Goal: Task Accomplishment & Management: Use online tool/utility

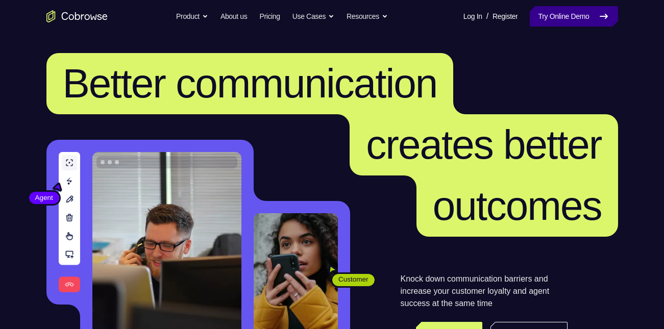
click at [564, 13] on link "Try Online Demo" at bounding box center [574, 16] width 88 height 20
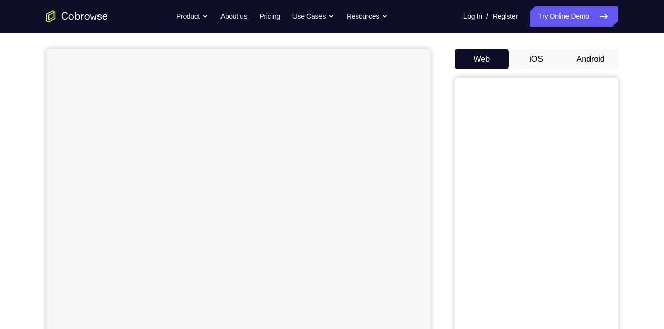
scroll to position [91, 0]
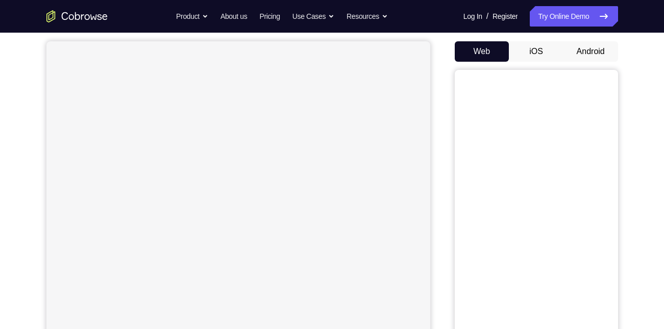
click at [573, 53] on button "Android" at bounding box center [591, 51] width 55 height 20
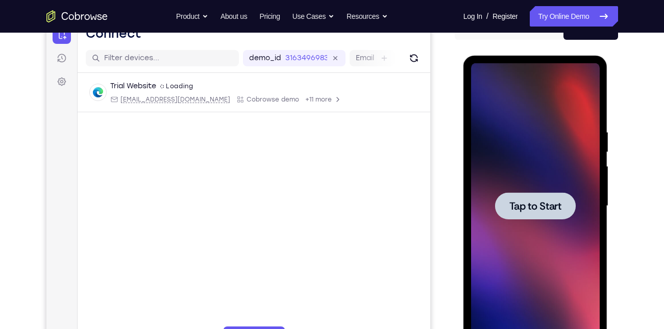
scroll to position [139, 0]
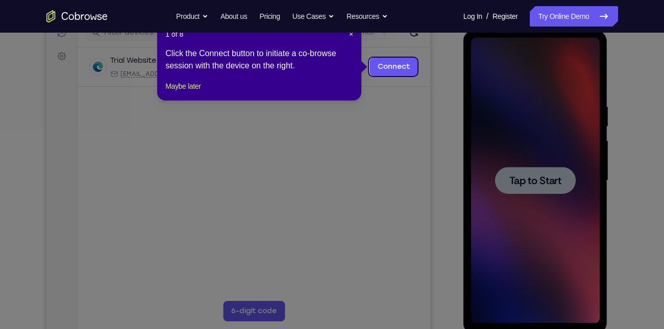
click at [537, 167] on icon at bounding box center [336, 164] width 672 height 329
click at [389, 54] on icon at bounding box center [336, 164] width 672 height 329
click at [394, 66] on link "Connect" at bounding box center [393, 67] width 49 height 18
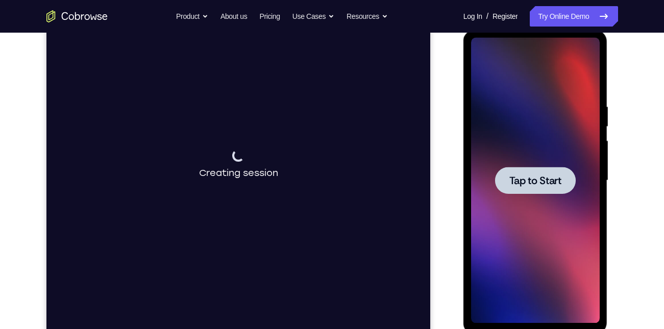
click at [515, 172] on div at bounding box center [535, 180] width 81 height 27
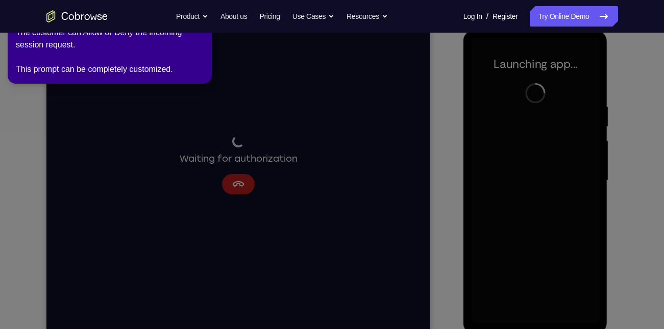
drag, startPoint x: 274, startPoint y: 224, endPoint x: 252, endPoint y: 172, distance: 56.5
click at [252, 172] on icon at bounding box center [334, 162] width 676 height 333
click at [205, 159] on icon at bounding box center [334, 162] width 676 height 333
click at [56, 94] on icon at bounding box center [334, 162] width 676 height 333
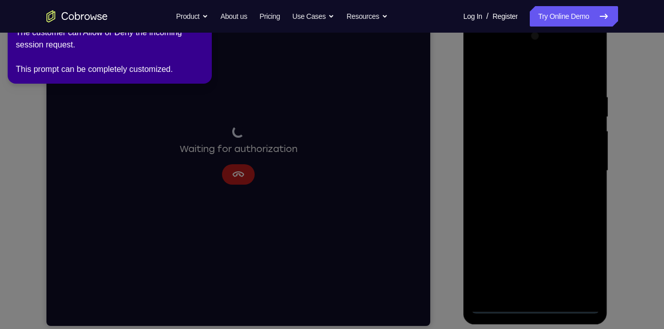
scroll to position [149, 0]
click at [233, 176] on icon at bounding box center [334, 162] width 676 height 333
click at [69, 49] on div "The customer can Allow or Deny the incoming session request. This prompt can be…" at bounding box center [110, 51] width 188 height 49
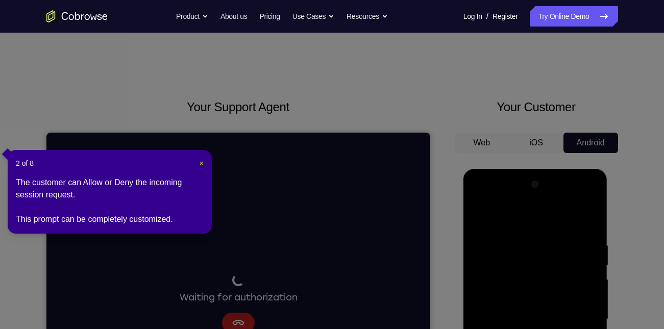
scroll to position [181, 0]
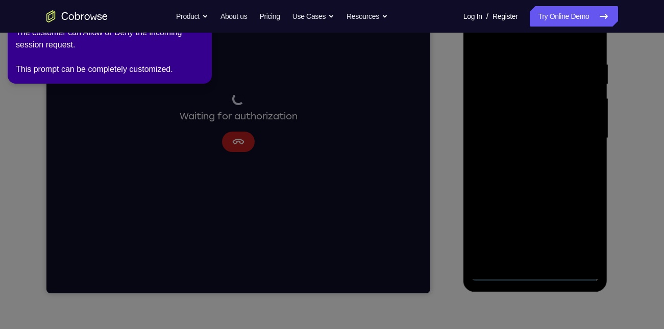
click at [519, 11] on div "Log In Register Log In / Register Try Online Demo" at bounding box center [537, 16] width 161 height 20
click at [537, 17] on link "Try Online Demo" at bounding box center [574, 16] width 88 height 20
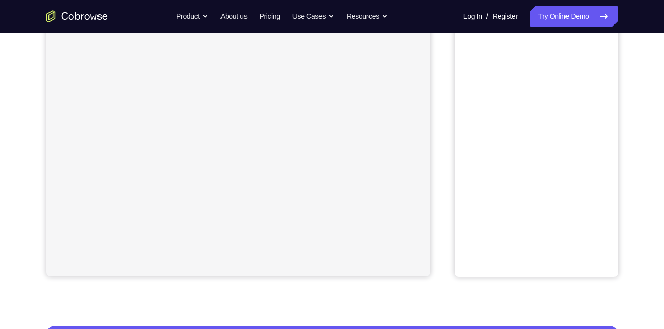
scroll to position [63, 0]
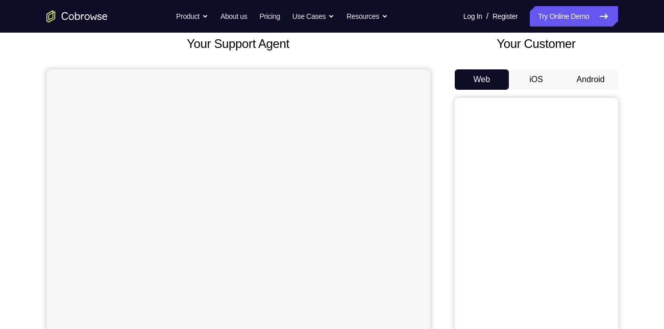
click at [594, 75] on button "Android" at bounding box center [591, 79] width 55 height 20
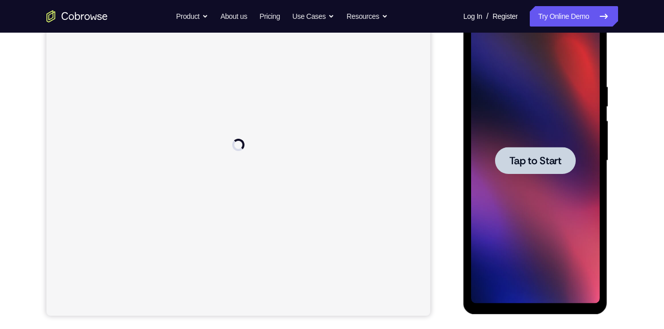
scroll to position [0, 0]
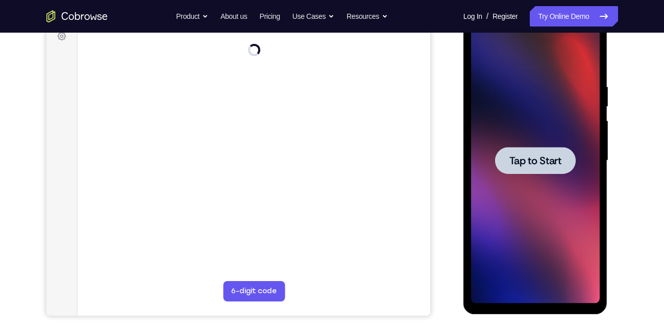
click at [518, 164] on span "Tap to Start" at bounding box center [536, 161] width 52 height 10
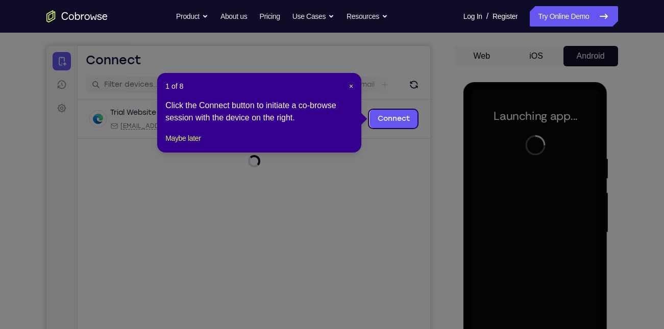
scroll to position [86, 0]
drag, startPoint x: 349, startPoint y: 85, endPoint x: 292, endPoint y: 74, distance: 58.8
click at [349, 85] on span "×" at bounding box center [351, 87] width 4 height 8
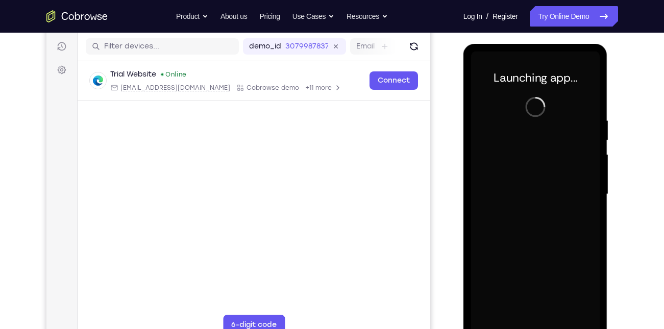
scroll to position [123, 0]
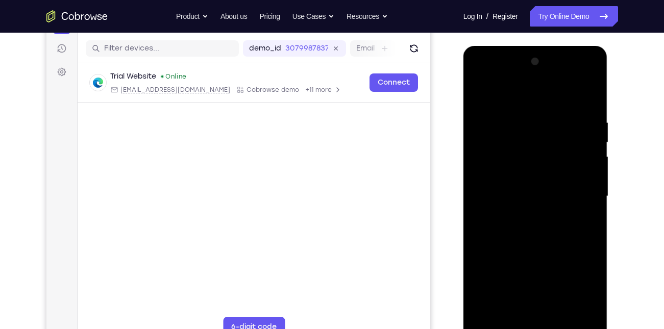
click at [473, 156] on div at bounding box center [535, 197] width 129 height 286
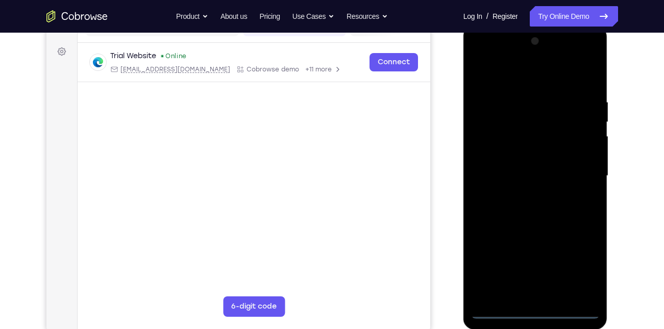
scroll to position [141, 0]
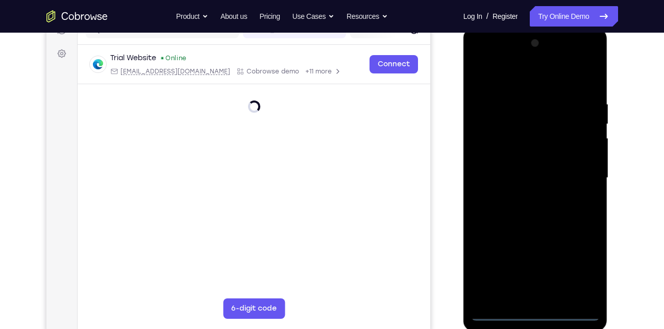
click at [537, 314] on div at bounding box center [535, 178] width 129 height 286
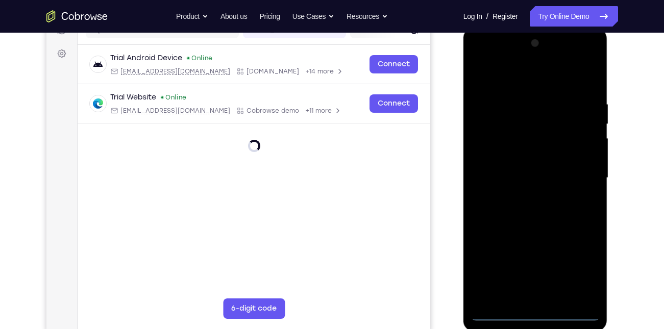
click at [581, 271] on div at bounding box center [535, 178] width 129 height 286
click at [520, 81] on div at bounding box center [535, 178] width 129 height 286
click at [577, 172] on div at bounding box center [535, 178] width 129 height 286
click at [524, 195] on div at bounding box center [535, 178] width 129 height 286
click at [529, 225] on div at bounding box center [535, 178] width 129 height 286
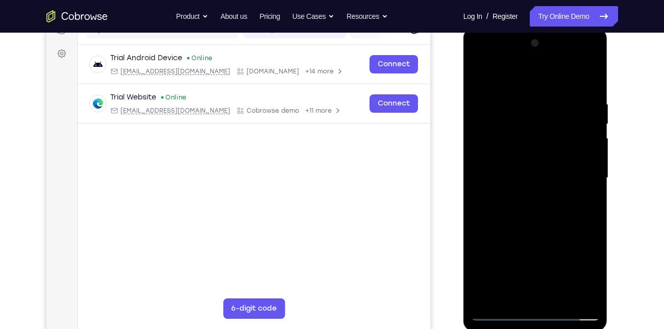
click at [511, 128] on div at bounding box center [535, 178] width 129 height 286
click at [501, 131] on div at bounding box center [535, 178] width 129 height 286
click at [528, 149] on div at bounding box center [535, 178] width 129 height 286
click at [512, 136] on div at bounding box center [535, 178] width 129 height 286
click at [494, 134] on div at bounding box center [535, 178] width 129 height 286
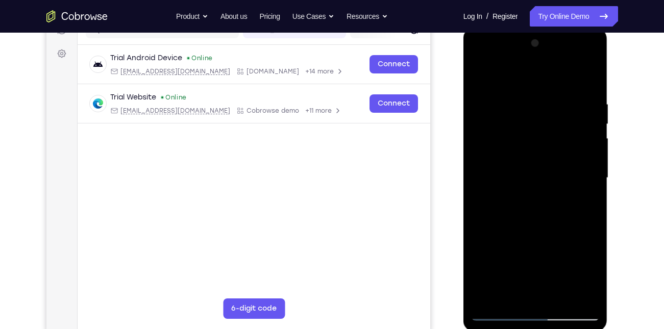
click at [500, 160] on div at bounding box center [535, 178] width 129 height 286
click at [535, 207] on div at bounding box center [535, 178] width 129 height 286
click at [513, 137] on div at bounding box center [535, 178] width 129 height 286
click at [504, 157] on div at bounding box center [535, 178] width 129 height 286
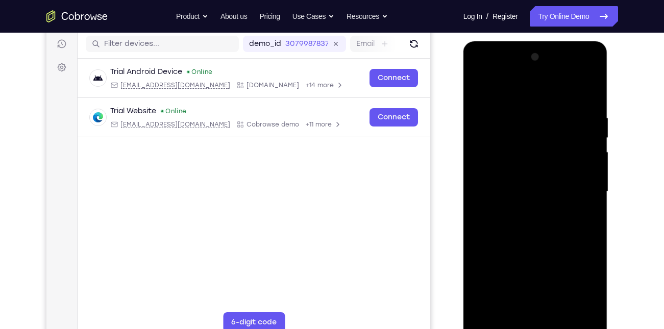
scroll to position [151, 0]
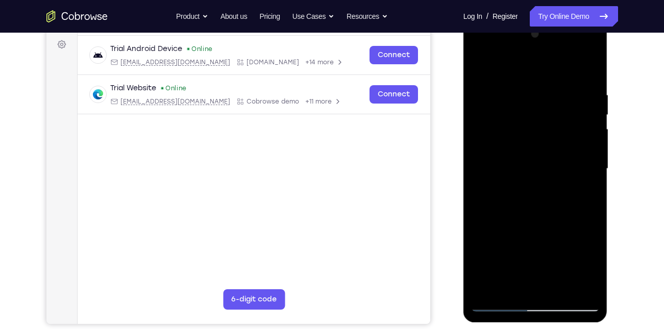
click at [498, 302] on div at bounding box center [535, 169] width 129 height 286
click at [529, 139] on div at bounding box center [535, 169] width 129 height 286
click at [496, 125] on div at bounding box center [535, 169] width 129 height 286
click at [514, 232] on div at bounding box center [535, 169] width 129 height 286
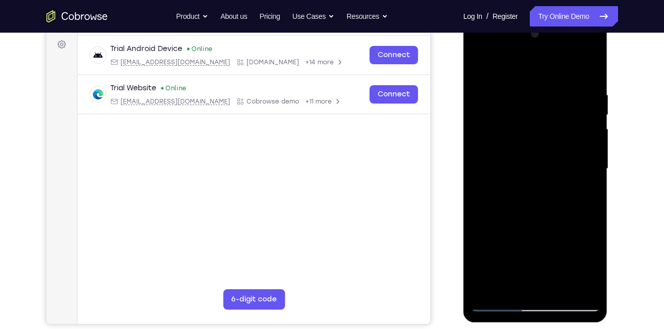
click at [485, 247] on div at bounding box center [535, 169] width 129 height 286
click at [552, 248] on div at bounding box center [535, 169] width 129 height 286
click at [522, 285] on div at bounding box center [535, 169] width 129 height 286
click at [489, 246] on div at bounding box center [535, 169] width 129 height 286
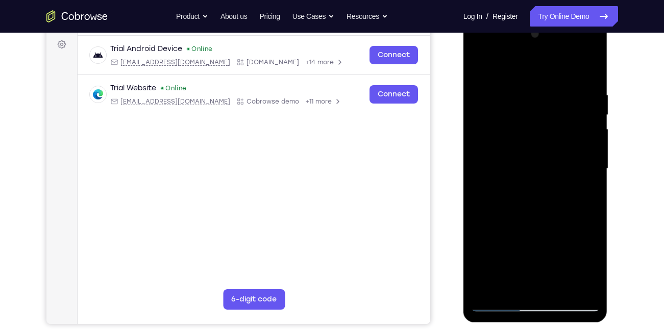
click at [504, 249] on div at bounding box center [535, 169] width 129 height 286
click at [586, 275] on div at bounding box center [535, 169] width 129 height 286
click at [514, 251] on div at bounding box center [535, 169] width 129 height 286
click at [516, 146] on div at bounding box center [535, 169] width 129 height 286
click at [516, 191] on div at bounding box center [535, 169] width 129 height 286
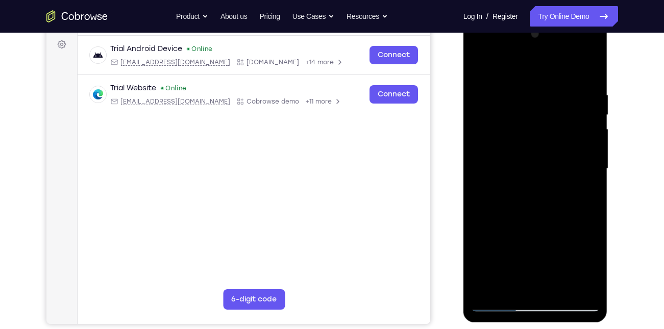
click at [528, 163] on div at bounding box center [535, 169] width 129 height 286
click at [479, 69] on div at bounding box center [535, 169] width 129 height 286
click at [499, 142] on div at bounding box center [535, 169] width 129 height 286
click at [517, 141] on div at bounding box center [535, 169] width 129 height 286
click at [518, 123] on div at bounding box center [535, 169] width 129 height 286
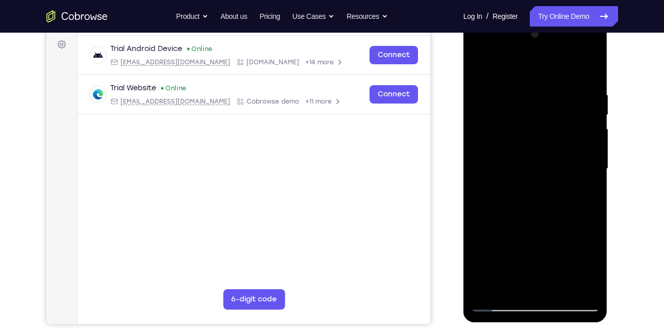
click at [497, 141] on div at bounding box center [535, 169] width 129 height 286
click at [581, 287] on div at bounding box center [535, 169] width 129 height 286
click at [526, 193] on div at bounding box center [535, 169] width 129 height 286
click at [527, 165] on div at bounding box center [535, 169] width 129 height 286
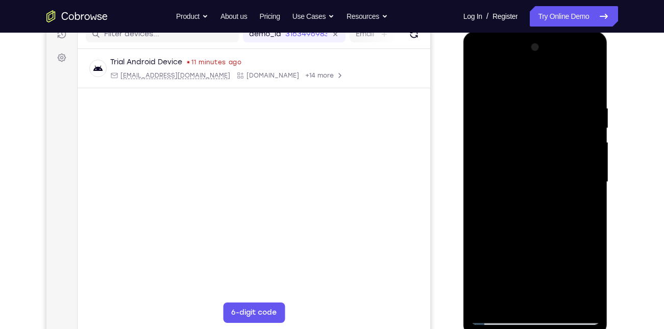
scroll to position [0, 0]
click at [478, 64] on div at bounding box center [535, 182] width 129 height 286
click at [520, 151] on div at bounding box center [535, 182] width 129 height 286
click at [510, 188] on div at bounding box center [535, 182] width 129 height 286
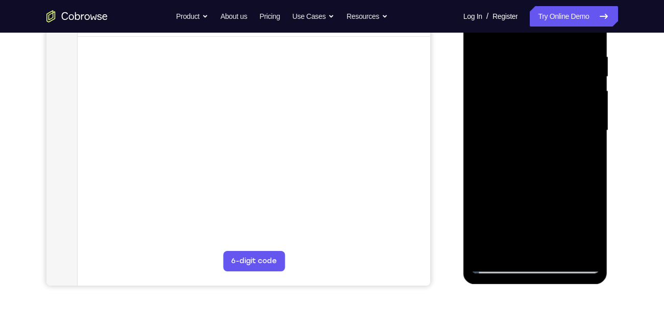
scroll to position [189, 0]
click at [504, 78] on div at bounding box center [535, 130] width 129 height 286
click at [524, 193] on div at bounding box center [535, 130] width 129 height 286
click at [496, 78] on div at bounding box center [535, 130] width 129 height 286
click at [525, 118] on div at bounding box center [535, 130] width 129 height 286
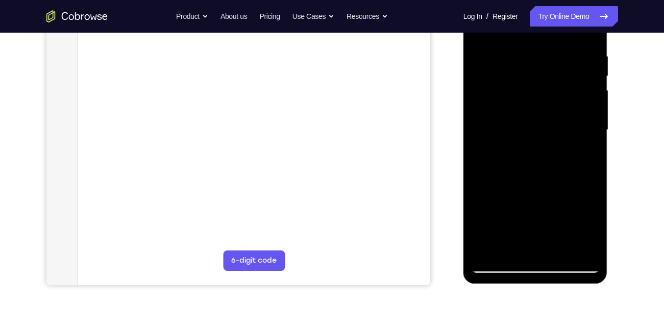
click at [506, 115] on div at bounding box center [535, 130] width 129 height 286
click at [505, 86] on div at bounding box center [535, 130] width 129 height 286
click at [509, 114] on div at bounding box center [535, 130] width 129 height 286
click at [497, 79] on div at bounding box center [535, 130] width 129 height 286
